Goal: Task Accomplishment & Management: Complete application form

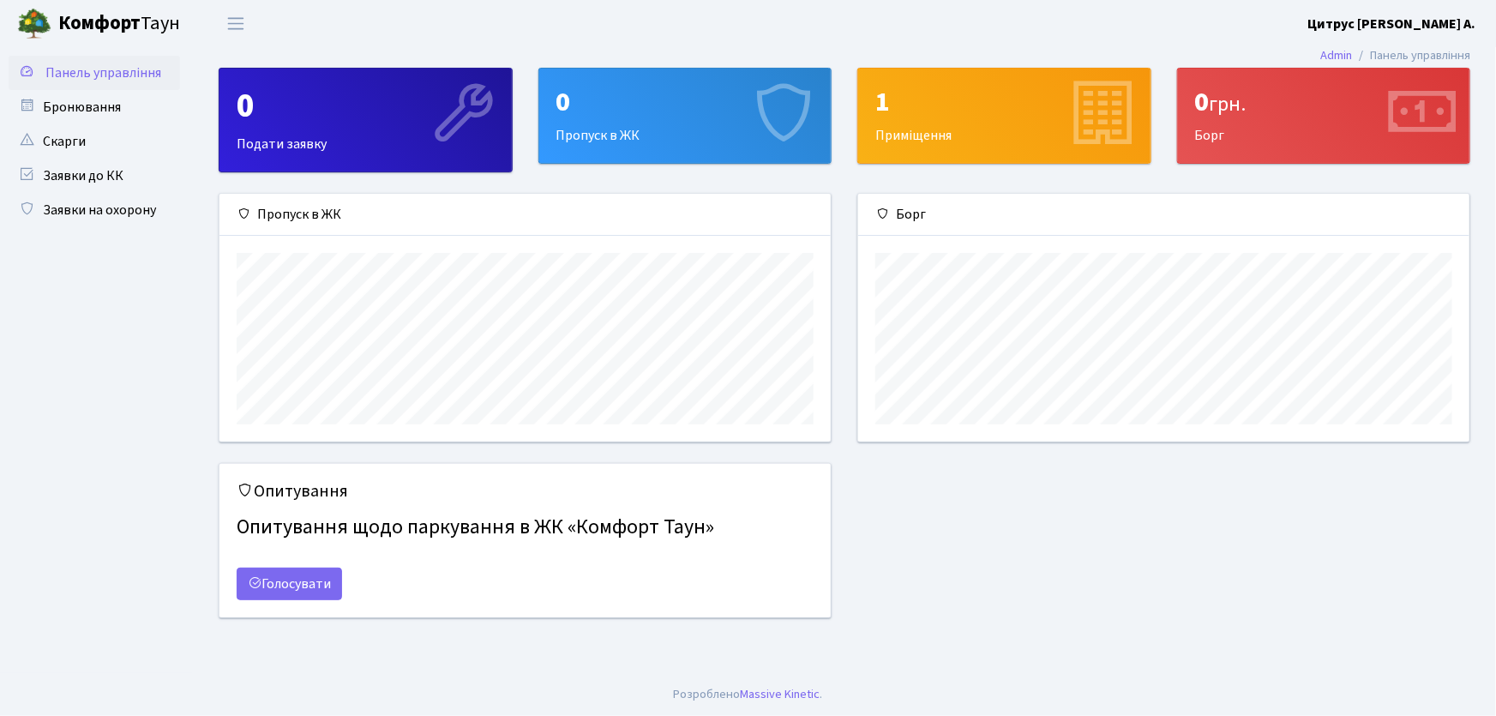
scroll to position [248, 611]
click at [129, 202] on link "Заявки на охорону" at bounding box center [94, 210] width 171 height 34
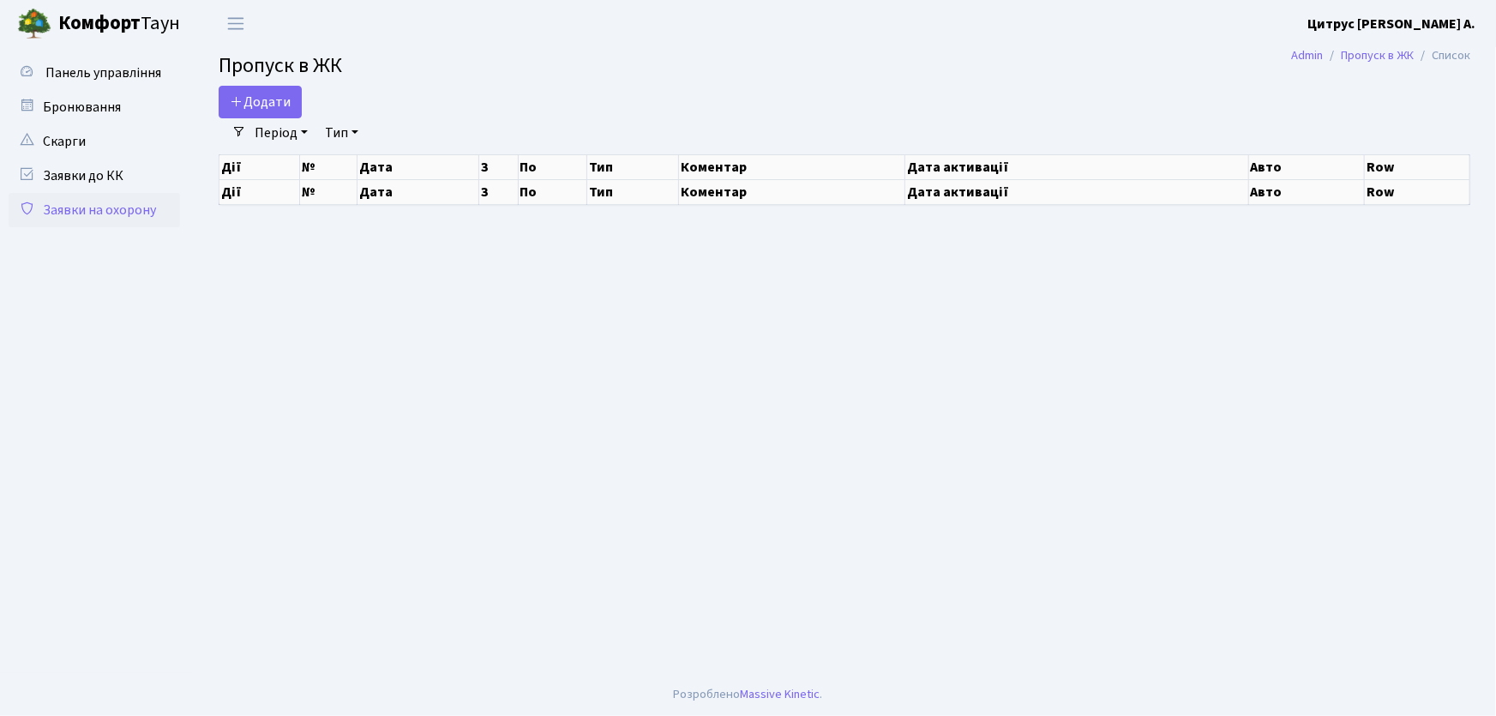
select select "25"
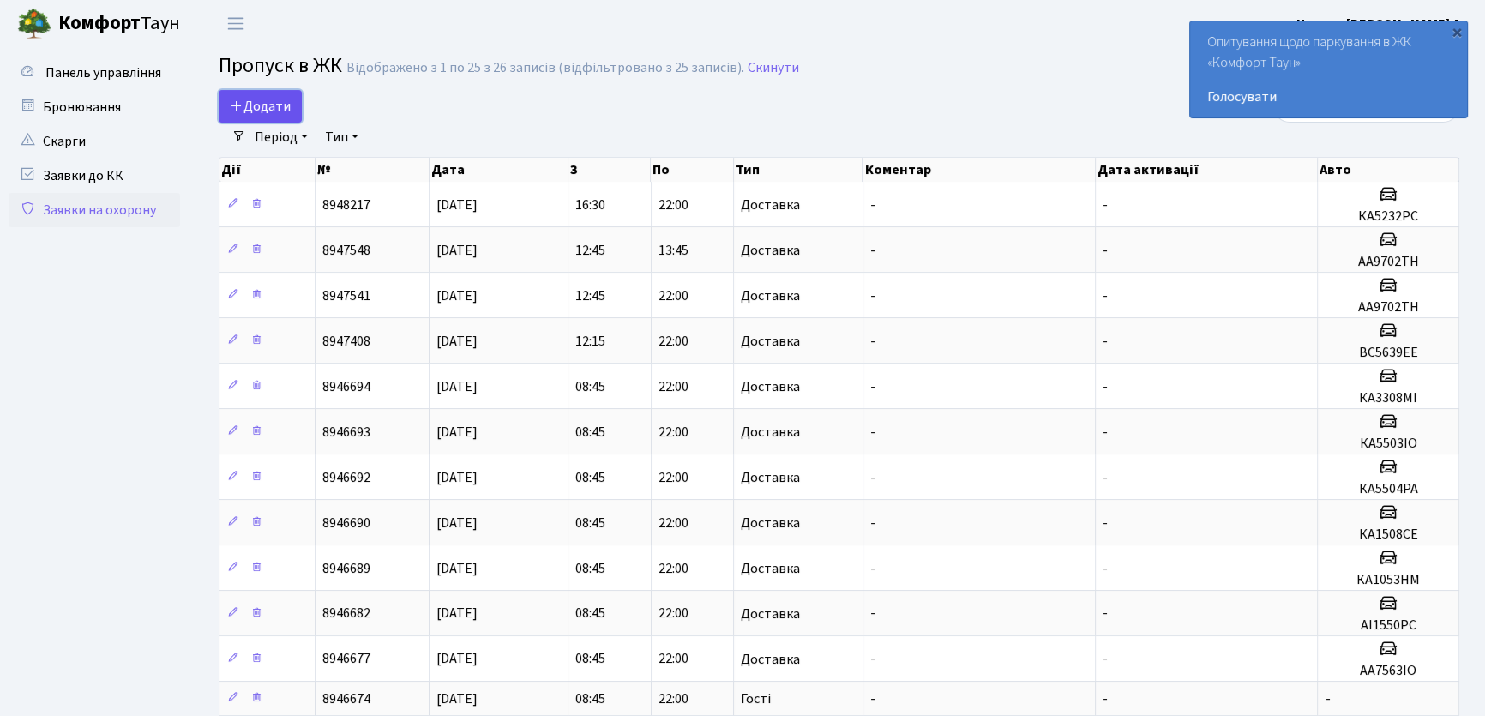
click at [268, 116] on link "Додати" at bounding box center [260, 106] width 83 height 33
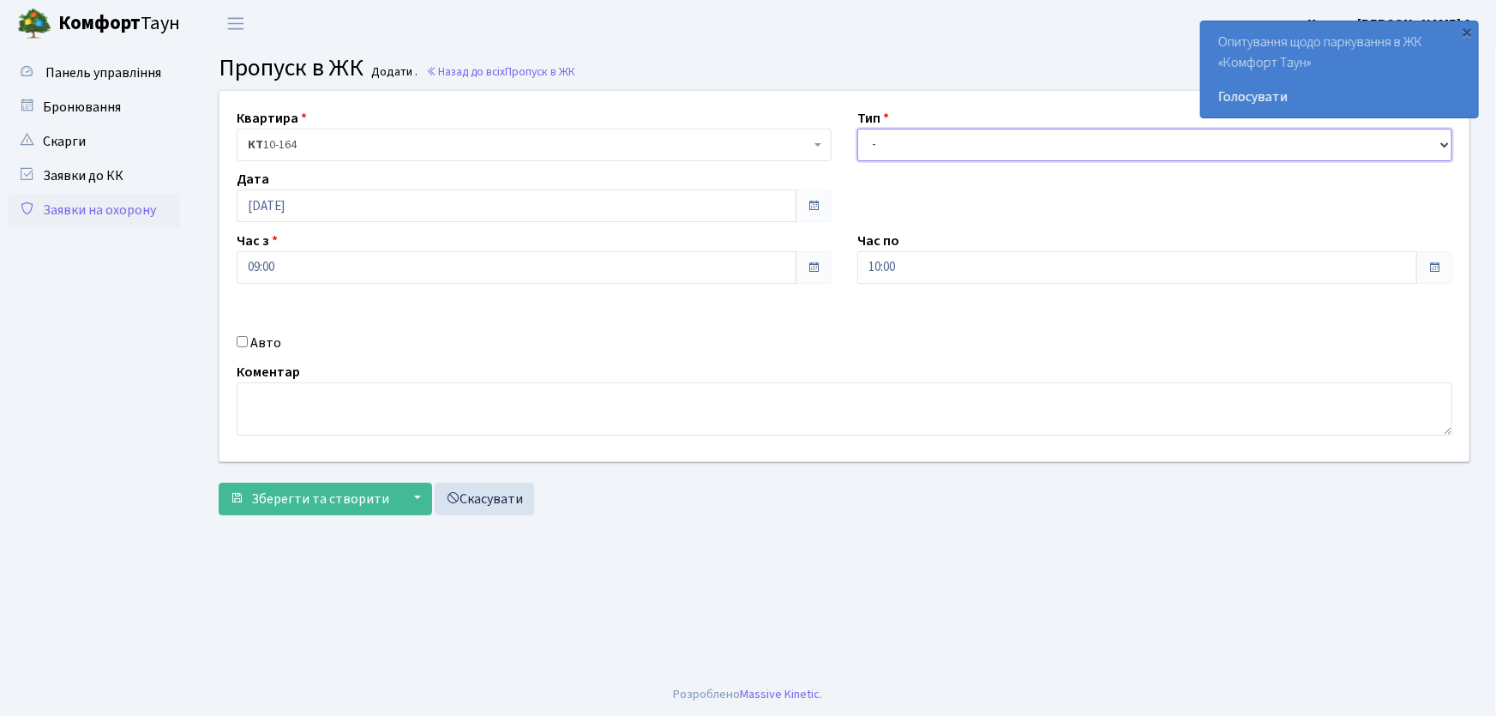
click at [943, 146] on select "- Доставка Таксі Гості Сервіс" at bounding box center [1154, 145] width 595 height 33
select select "1"
click at [857, 129] on select "- Доставка Таксі Гості Сервіс" at bounding box center [1154, 145] width 595 height 33
drag, startPoint x: 923, startPoint y: 249, endPoint x: 845, endPoint y: 269, distance: 80.7
click at [843, 270] on div "Квартира <b>КТ</b>&nbsp;&nbsp;&nbsp;&nbsp;10-164 КТ 10-164 Тип - Доставка Таксі…" at bounding box center [845, 276] width 1276 height 370
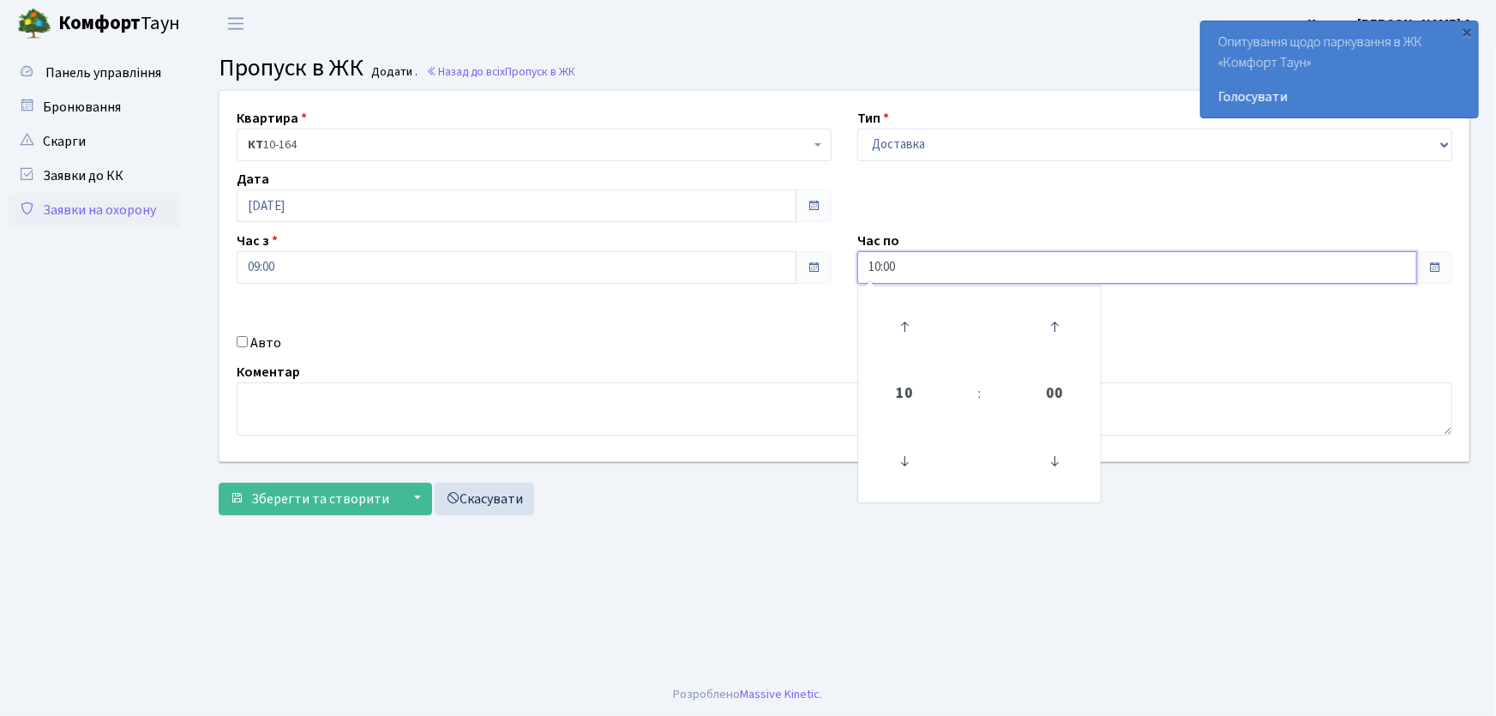
drag, startPoint x: 918, startPoint y: 261, endPoint x: 828, endPoint y: 277, distance: 91.3
click at [828, 277] on div "Квартира <b>КТ</b>&nbsp;&nbsp;&nbsp;&nbsp;10-164 КТ 10-164 Тип - Доставка Таксі…" at bounding box center [845, 276] width 1276 height 370
type input "22:00"
click at [237, 338] on input "Авто" at bounding box center [242, 341] width 11 height 11
checkbox input "true"
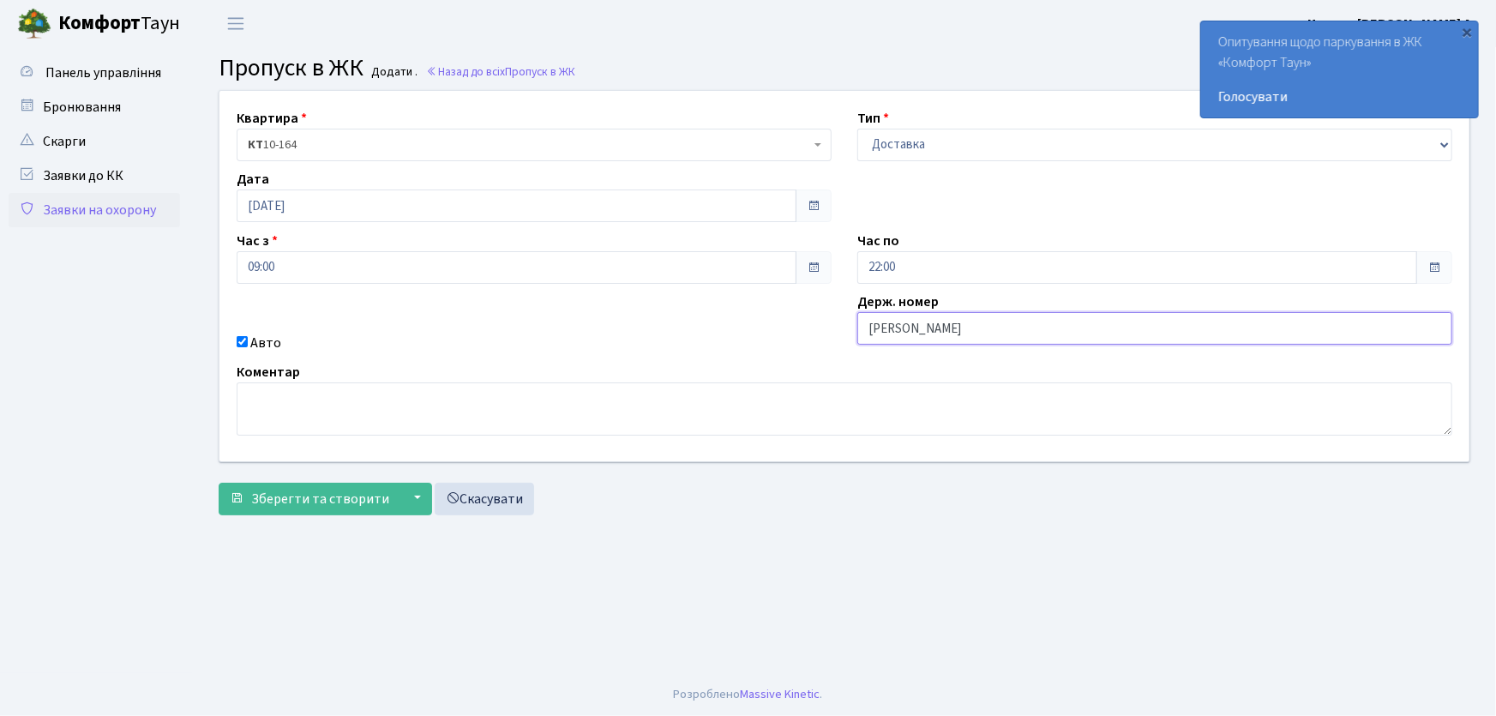
type input "АА7516PI"
click at [219, 483] on button "Зберегти та створити" at bounding box center [310, 499] width 182 height 33
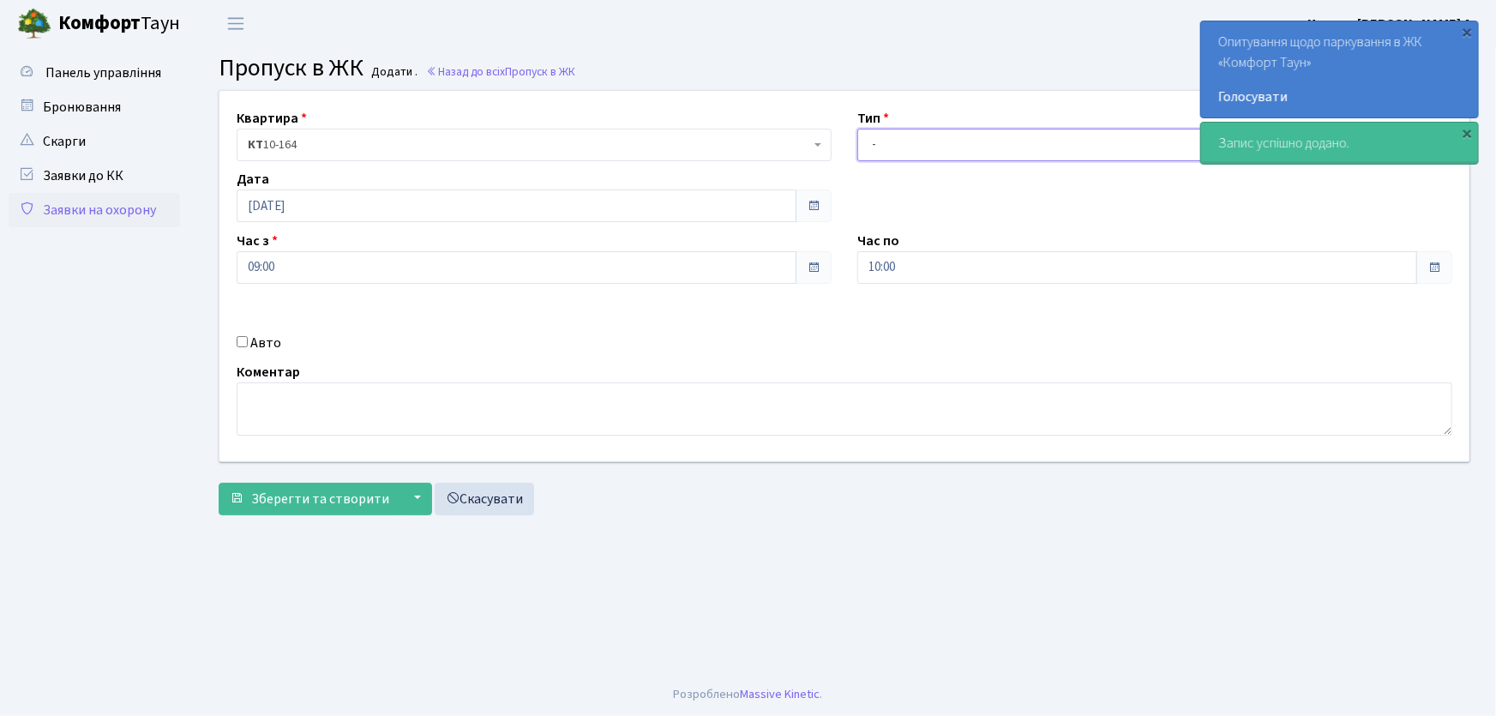
drag, startPoint x: 0, startPoint y: 0, endPoint x: 921, endPoint y: 147, distance: 932.3
click at [921, 146] on select "- Доставка Таксі Гості Сервіс" at bounding box center [1154, 145] width 595 height 33
select select "1"
click at [857, 129] on select "- Доставка Таксі Гості Сервіс" at bounding box center [1154, 145] width 595 height 33
click at [856, 263] on div "Час по 10:00 10 : 00 00 01 02 03 04 05 06 07 08 09 10 11 12 13 14 15 16 17 18 1…" at bounding box center [1154, 257] width 621 height 53
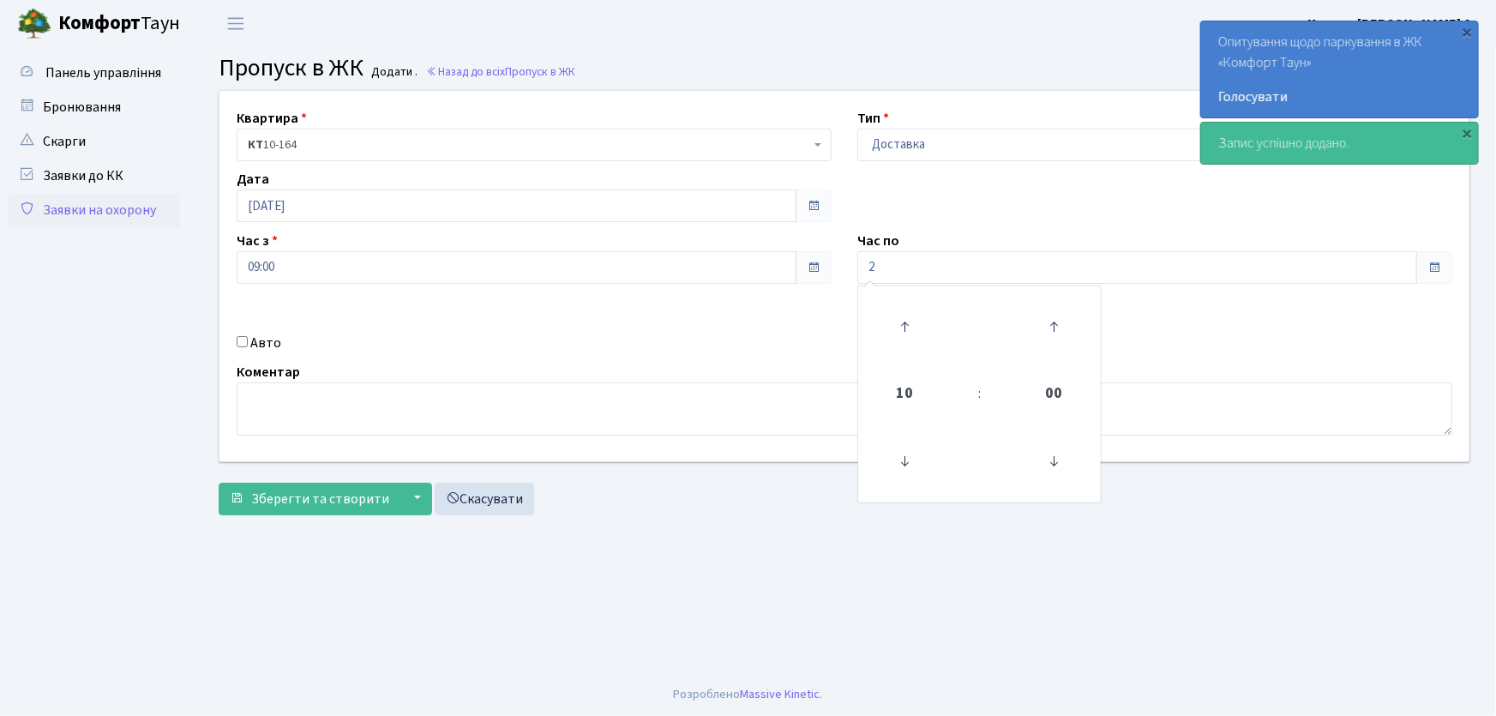
type input "02:00"
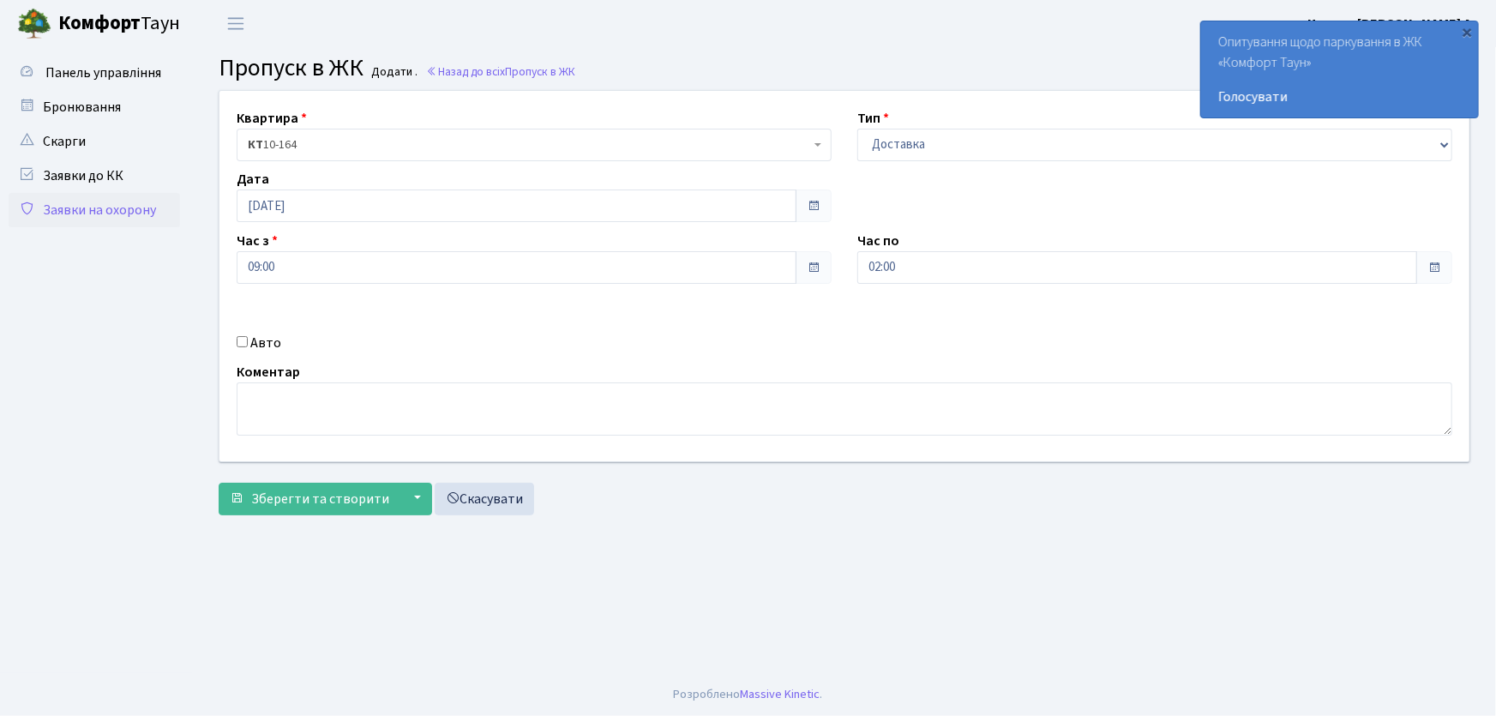
click at [246, 346] on input "Авто" at bounding box center [242, 341] width 11 height 11
checkbox input "true"
type input "АА7563ІО"
click at [219, 483] on button "Зберегти та створити" at bounding box center [310, 499] width 182 height 33
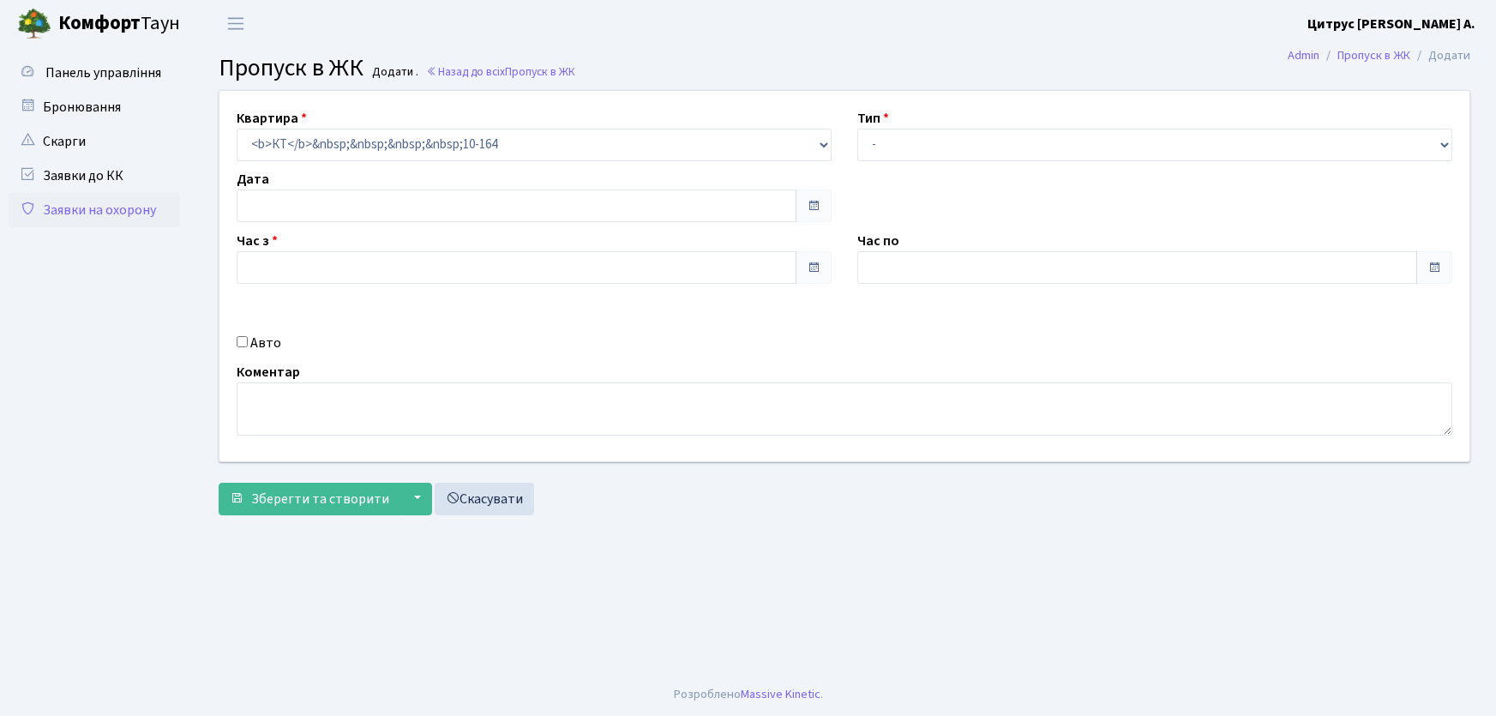
type input "[DATE]"
type input "09:00"
type input "10:00"
click at [926, 134] on select "- Доставка Таксі Гості Сервіс" at bounding box center [1154, 145] width 595 height 33
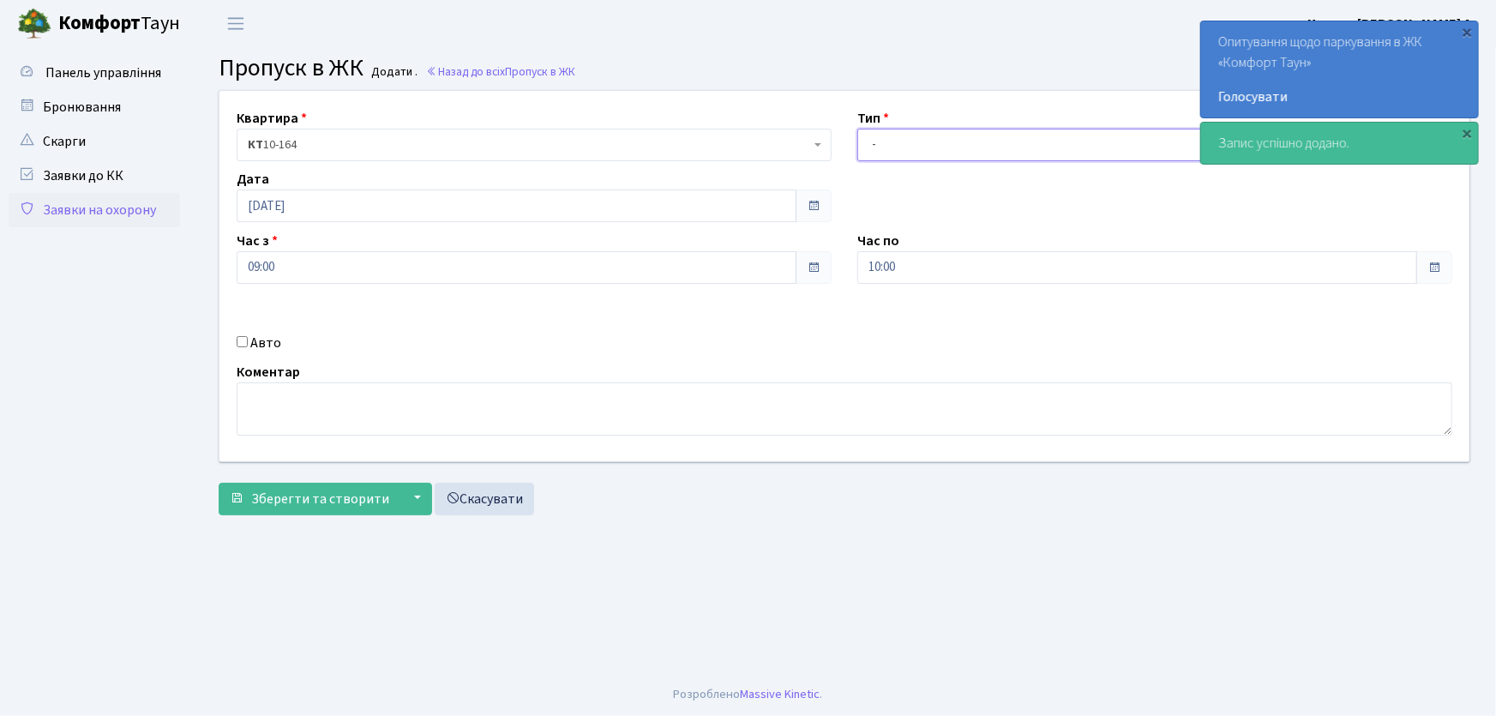
select select "1"
click at [857, 129] on select "- Доставка Таксі Гості Сервіс" at bounding box center [1154, 145] width 595 height 33
drag, startPoint x: 934, startPoint y: 261, endPoint x: 869, endPoint y: 257, distance: 64.4
click at [865, 261] on input "10:00" at bounding box center [1137, 267] width 560 height 33
type input "22:00"
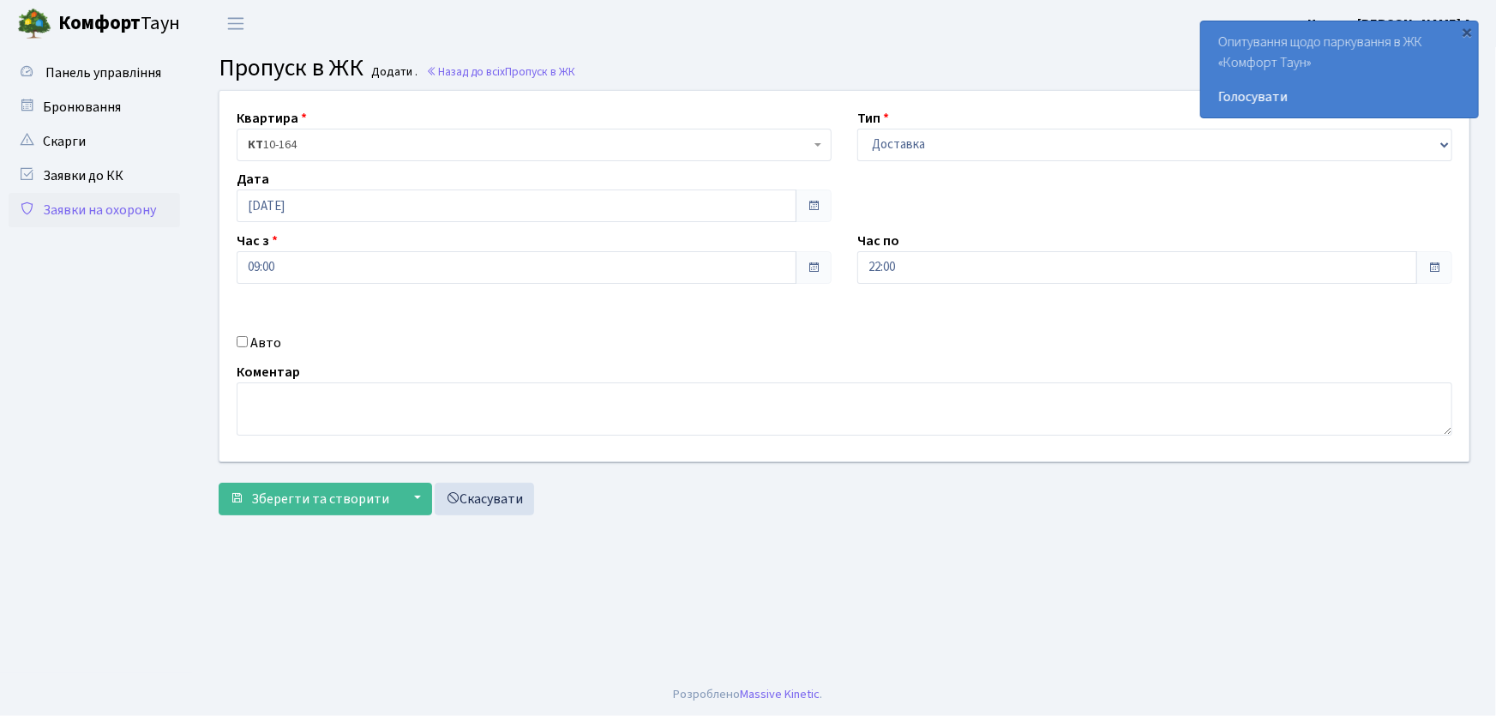
drag, startPoint x: 242, startPoint y: 340, endPoint x: 808, endPoint y: 411, distance: 571.1
click at [255, 340] on div "Авто" at bounding box center [534, 343] width 621 height 21
click at [247, 341] on div "Авто" at bounding box center [534, 343] width 621 height 21
click at [243, 343] on input "Авто" at bounding box center [242, 341] width 11 height 11
checkbox input "true"
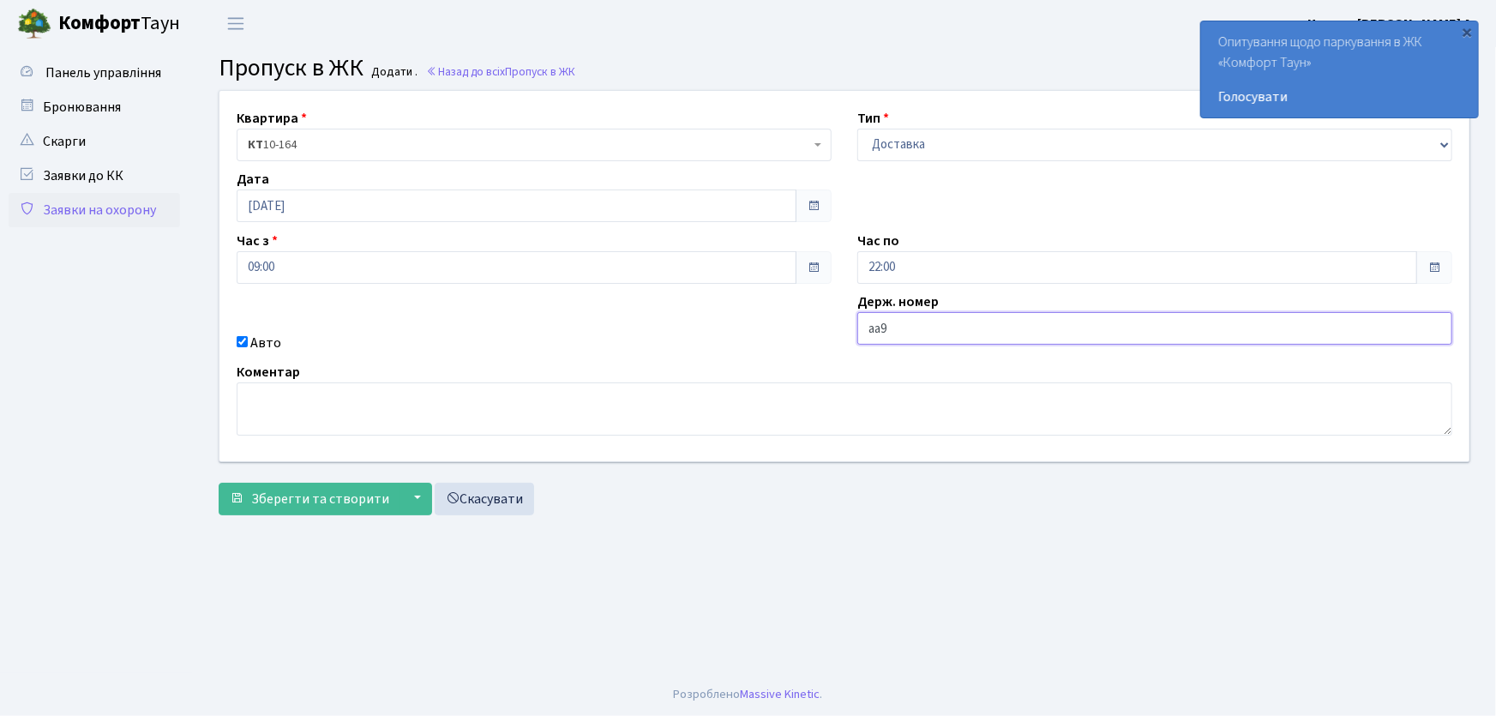
type input "АА9702ТН"
click at [219, 483] on button "Зберегти та створити" at bounding box center [310, 499] width 182 height 33
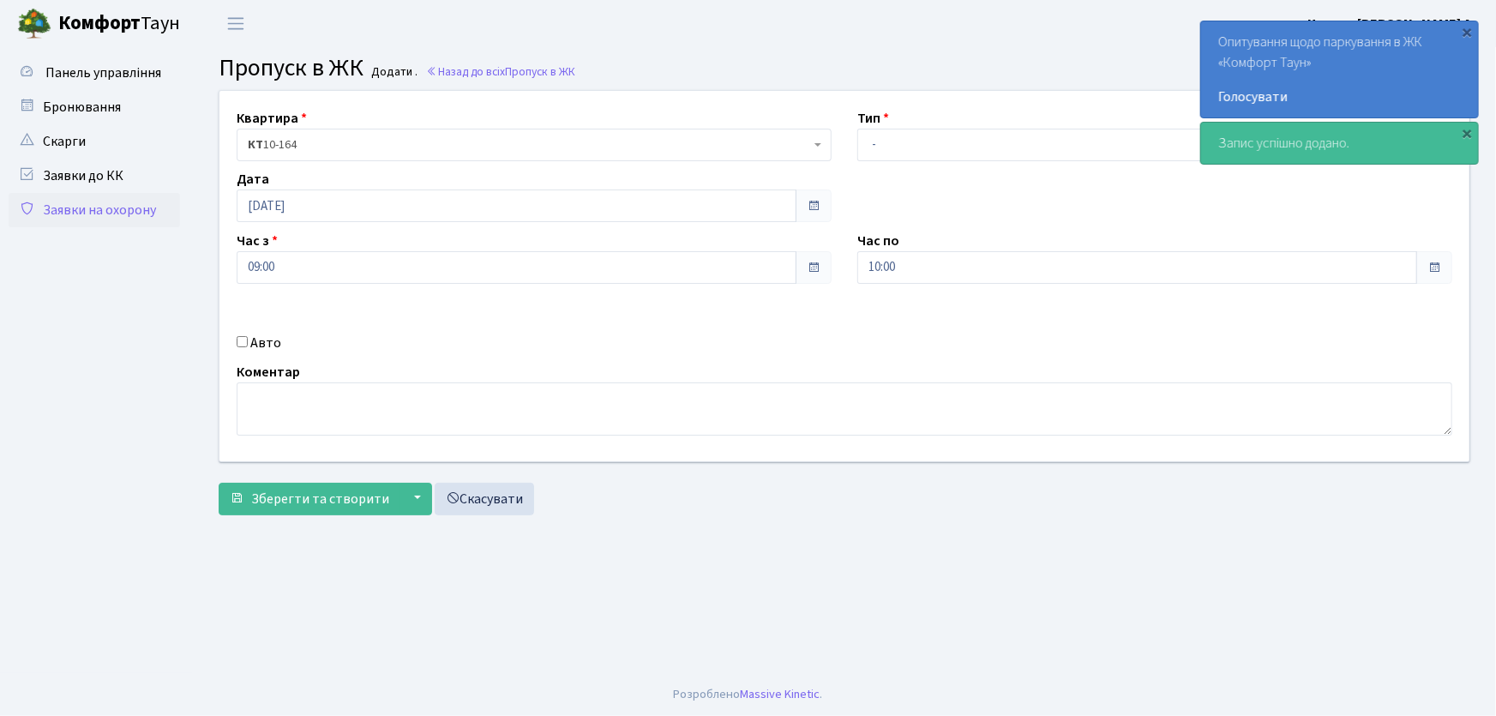
select select "1"
click at [857, 129] on select "- Доставка Таксі Гості Сервіс" at bounding box center [1154, 145] width 595 height 33
drag, startPoint x: 880, startPoint y: 268, endPoint x: 815, endPoint y: 276, distance: 65.6
click at [815, 276] on div "Квартира <b>КТ</b>&nbsp;&nbsp;&nbsp;&nbsp;10-164 КТ 10-164 Тип - Доставка Таксі…" at bounding box center [845, 276] width 1276 height 370
type input "22:00"
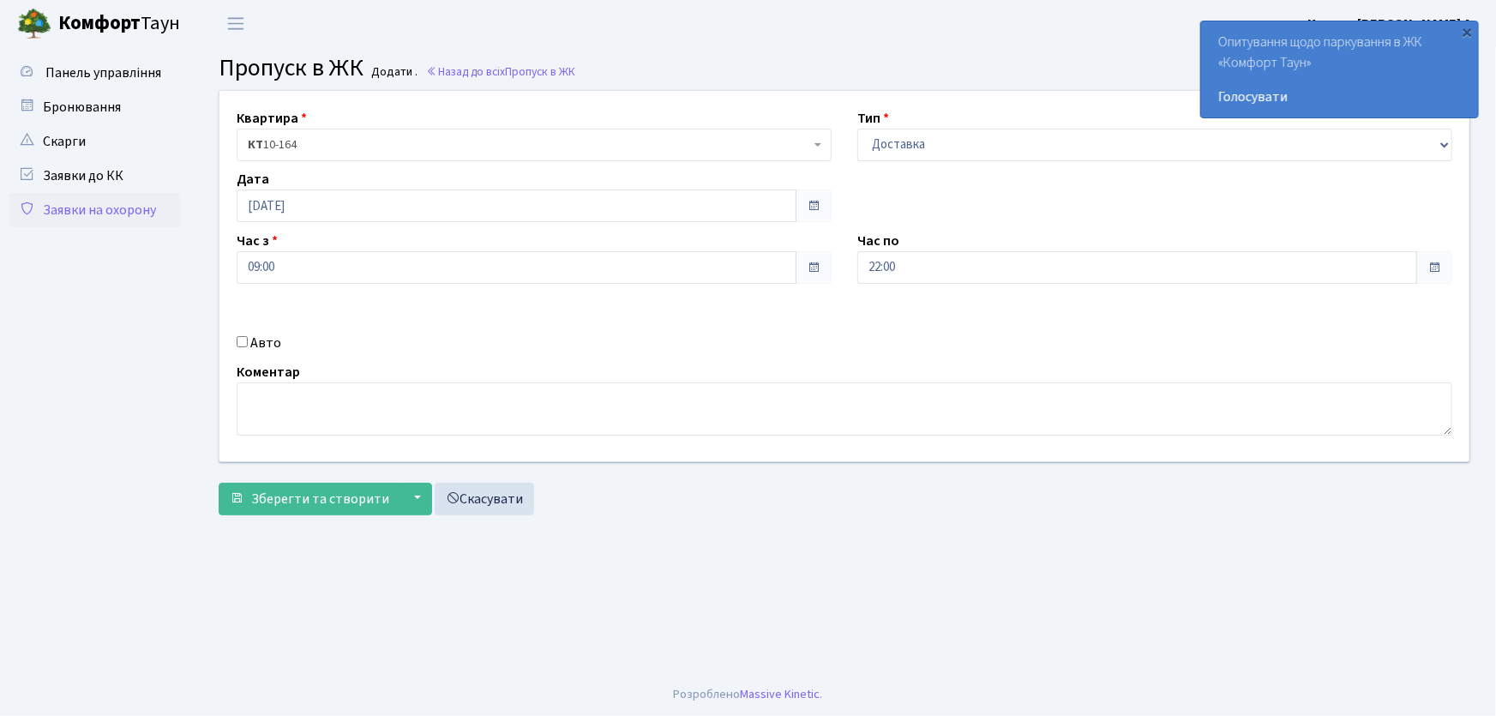
click at [243, 337] on input "Авто" at bounding box center [242, 341] width 11 height 11
checkbox input "true"
type input "КА5504РА"
click at [219, 483] on button "Зберегти та створити" at bounding box center [310, 499] width 182 height 33
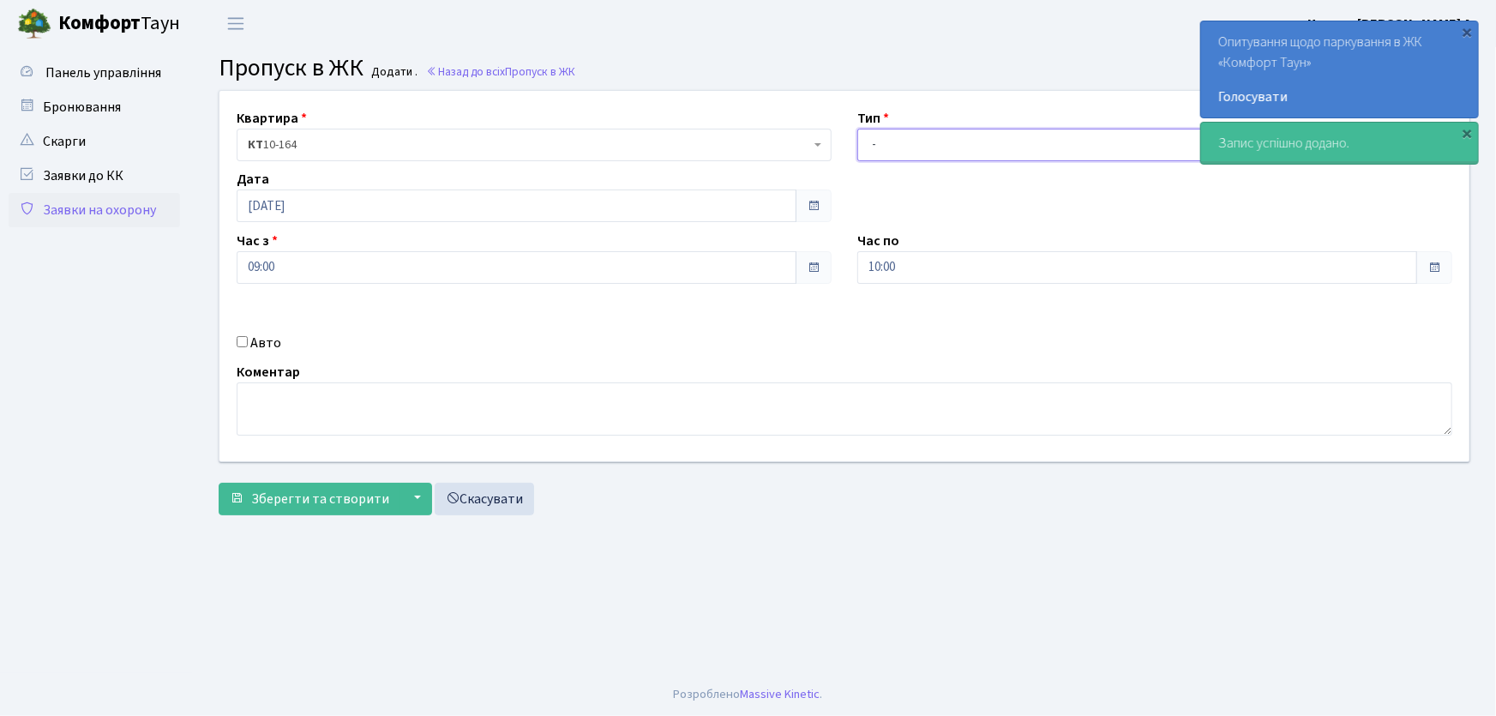
drag, startPoint x: 900, startPoint y: 146, endPoint x: 906, endPoint y: 159, distance: 15.0
click at [902, 152] on select "- Доставка Таксі Гості Сервіс" at bounding box center [1154, 145] width 595 height 33
select select "1"
click at [857, 129] on select "- Доставка Таксі Гості Сервіс" at bounding box center [1154, 145] width 595 height 33
click at [834, 274] on div "Квартира <b>КТ</b>&nbsp;&nbsp;&nbsp;&nbsp;10-164 КТ 10-164 Тип - Доставка Таксі…" at bounding box center [845, 276] width 1276 height 370
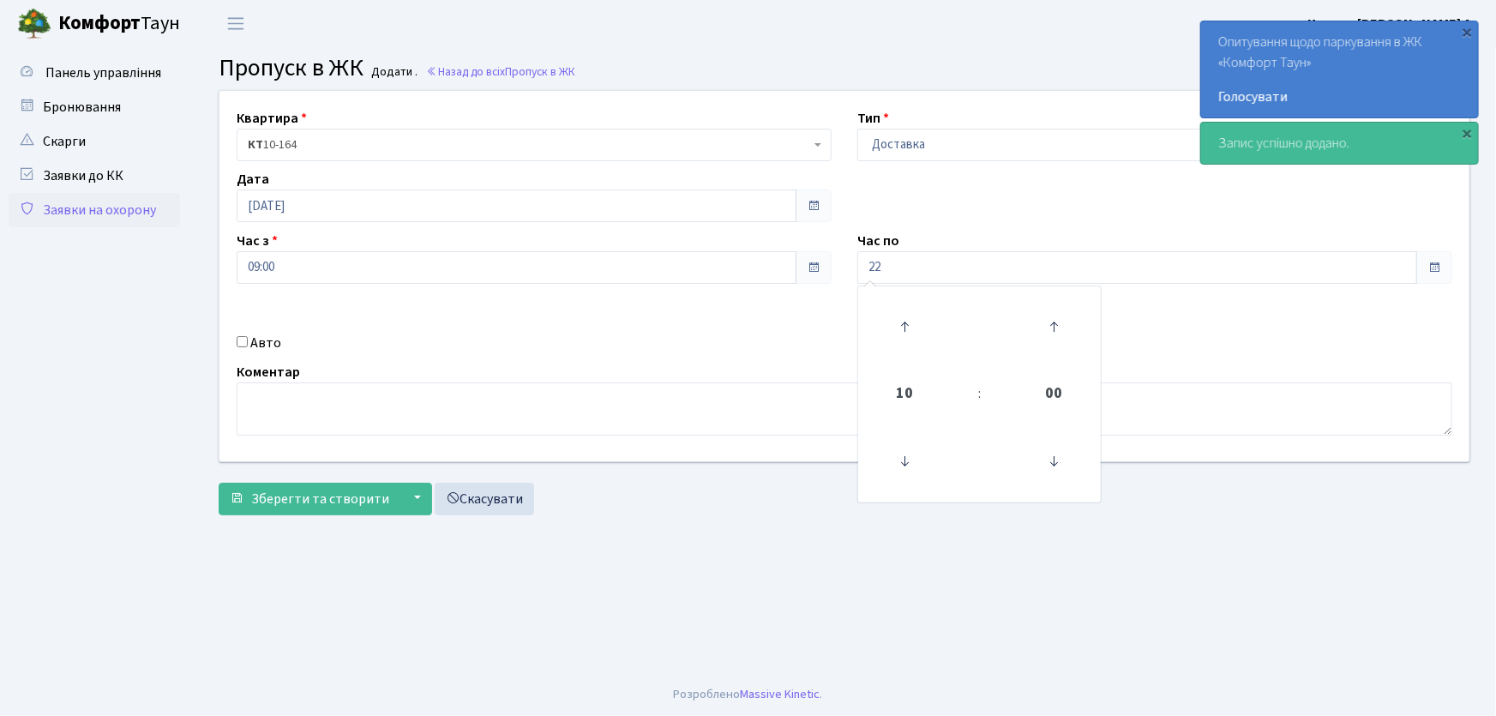
type input "22:00"
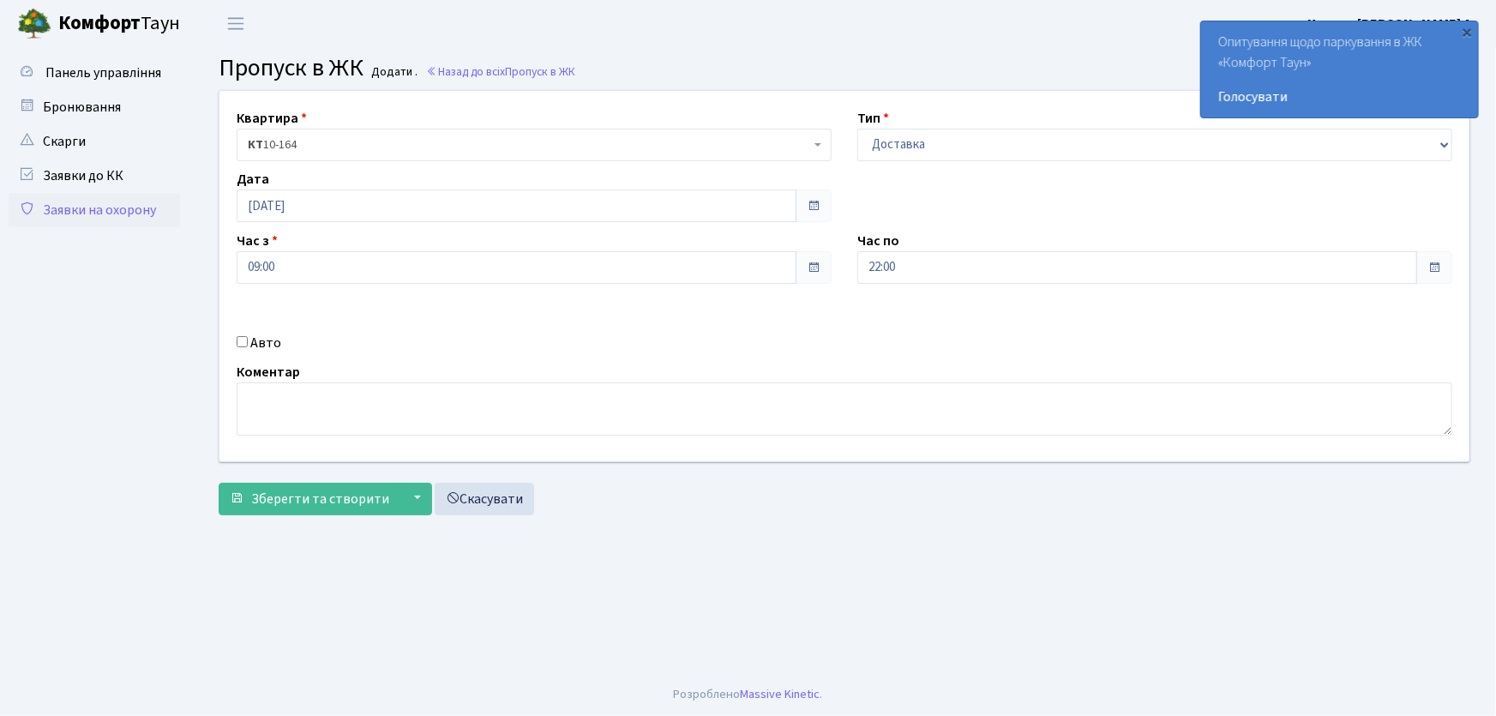
click at [243, 341] on input "Авто" at bounding box center [242, 341] width 11 height 11
checkbox input "true"
type input "КА5503ІО"
click at [219, 483] on button "Зберегти та створити" at bounding box center [310, 499] width 182 height 33
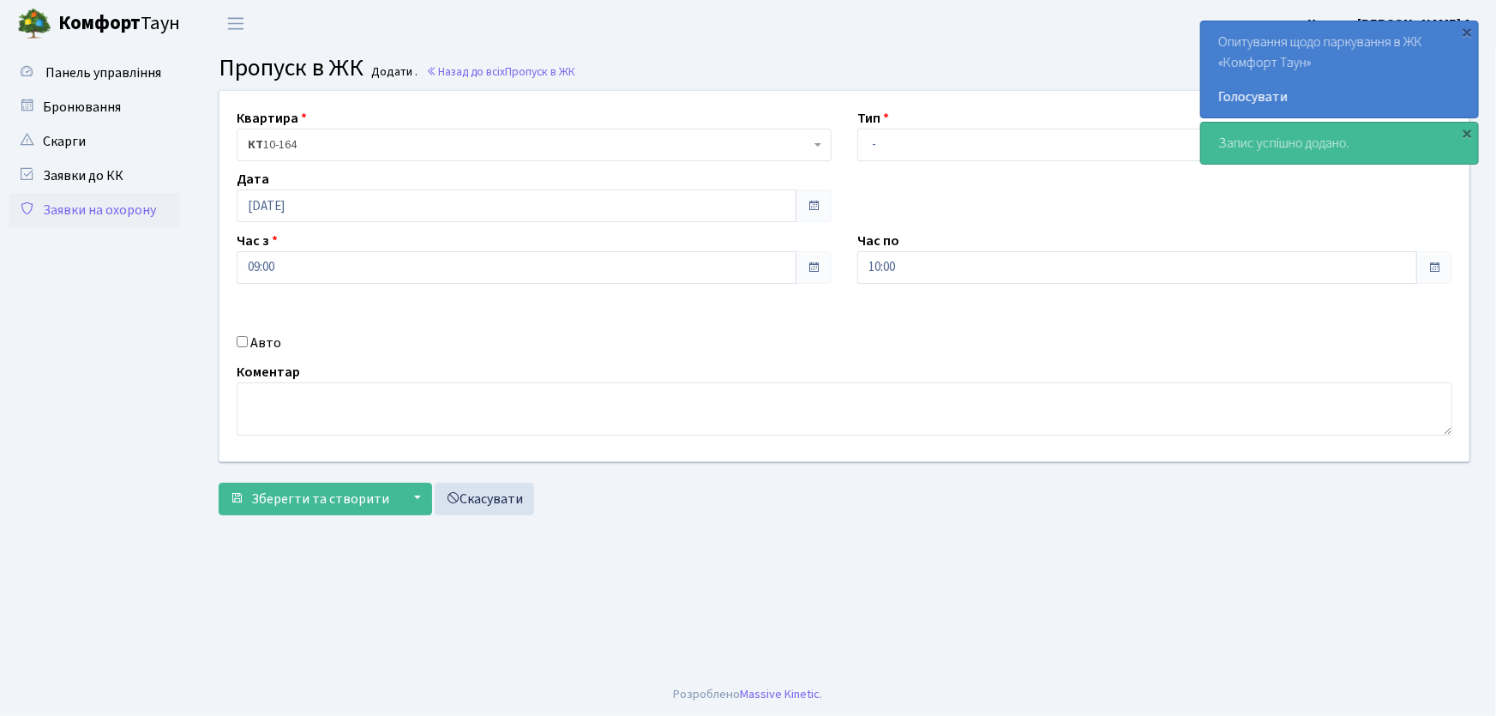
select select "1"
click at [857, 129] on select "- Доставка Таксі Гості Сервіс" at bounding box center [1154, 145] width 595 height 33
drag, startPoint x: 866, startPoint y: 271, endPoint x: 856, endPoint y: 255, distance: 18.8
click at [855, 261] on div "Час по 10:00 10 : 00 00 01 02 03 04 05 06 07 08 09 10 11 12 13 14 15 16 17 18 1…" at bounding box center [1154, 257] width 621 height 53
type input "22:00"
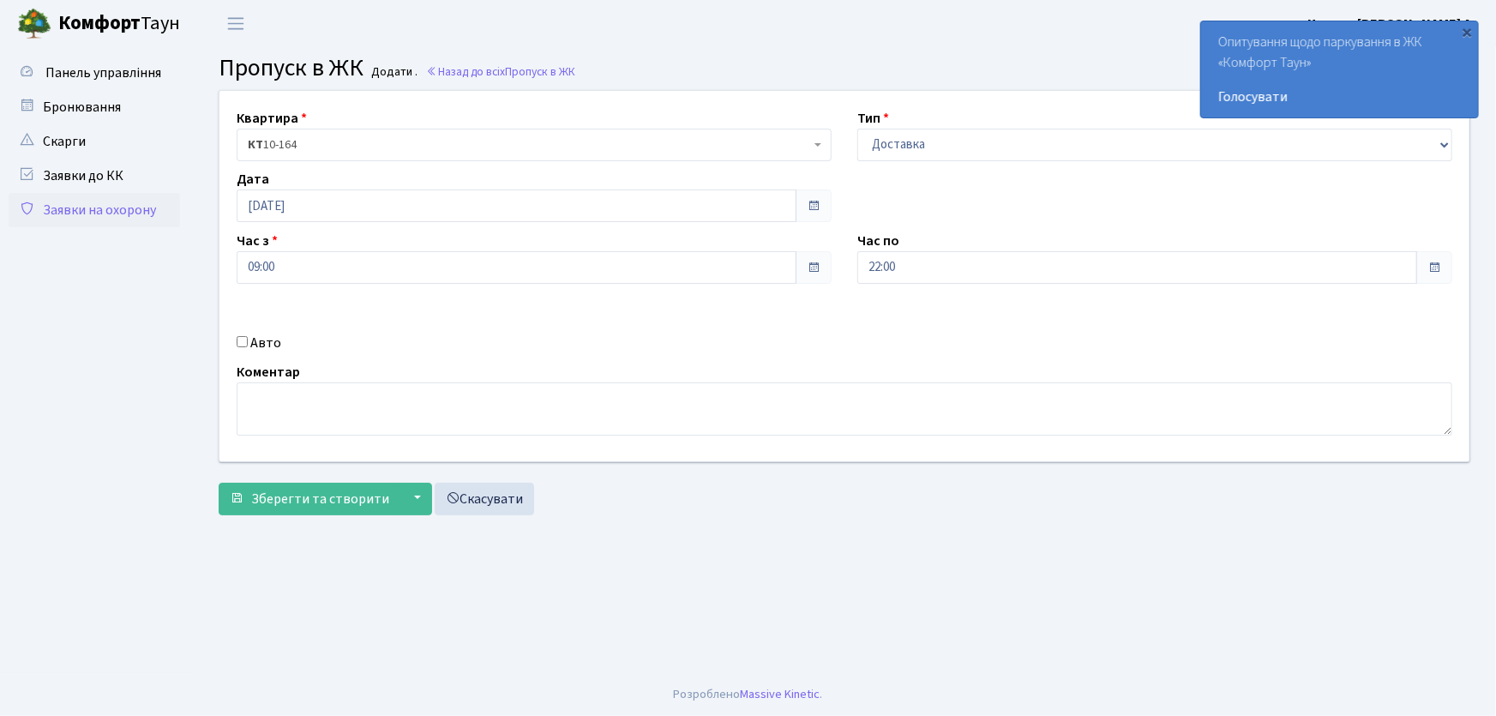
drag, startPoint x: 240, startPoint y: 340, endPoint x: 617, endPoint y: 385, distance: 379.8
click at [248, 343] on div "Авто" at bounding box center [534, 343] width 621 height 21
click at [246, 341] on input "Авто" at bounding box center [242, 341] width 11 height 11
checkbox input "true"
type input "КА3308МІ"
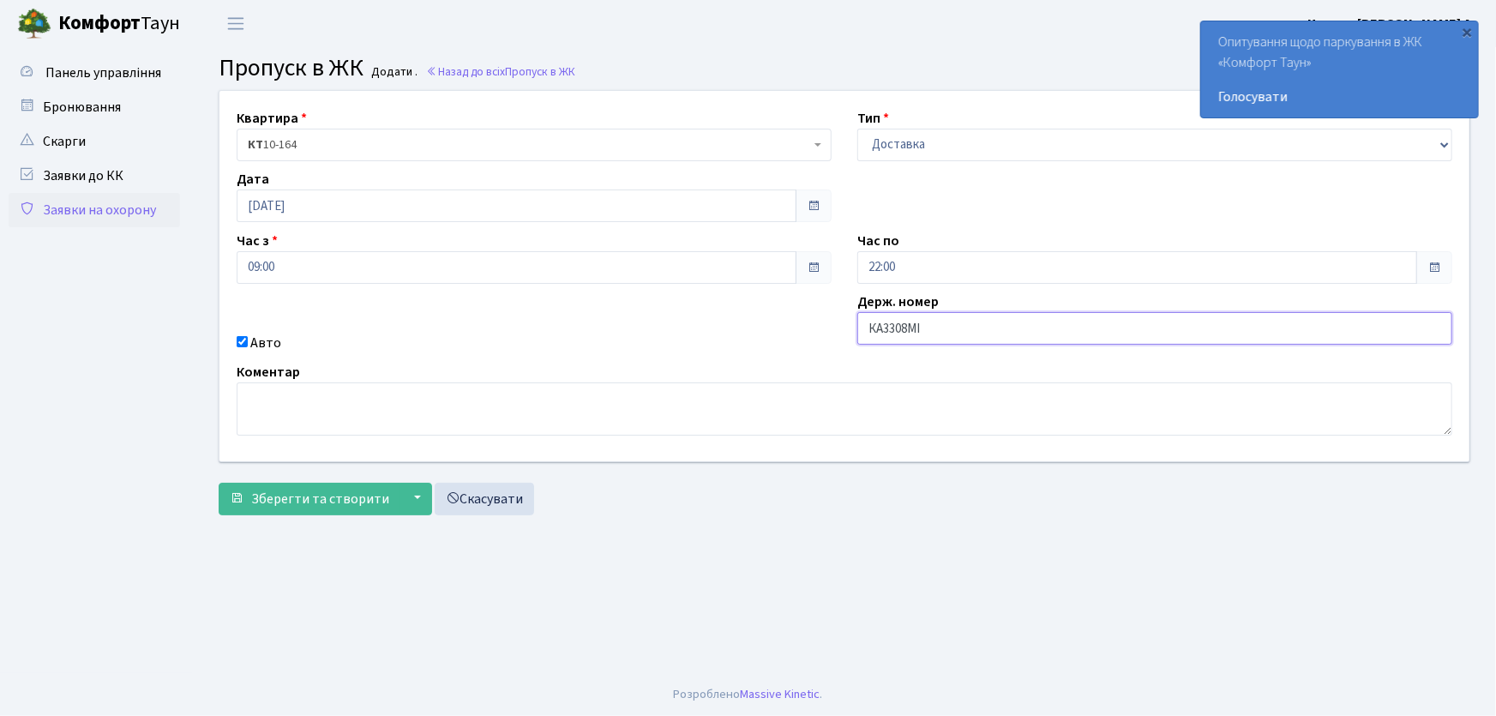
click at [219, 483] on button "Зберегти та створити" at bounding box center [310, 499] width 182 height 33
